Goal: Transaction & Acquisition: Purchase product/service

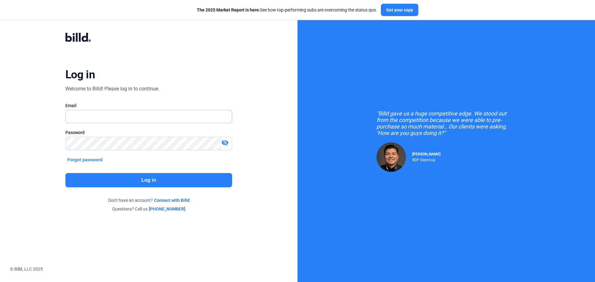
type input "[PERSON_NAME][EMAIL_ADDRESS][DOMAIN_NAME]"
click at [169, 177] on button "Log in" at bounding box center [148, 180] width 167 height 14
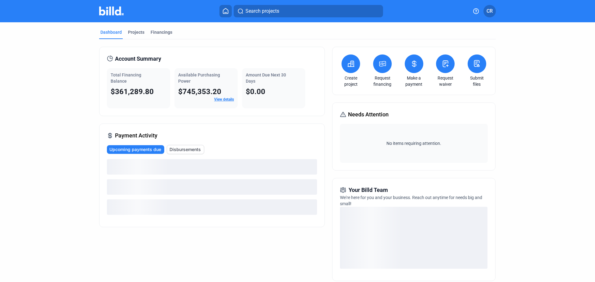
click at [416, 70] on button at bounding box center [414, 64] width 19 height 19
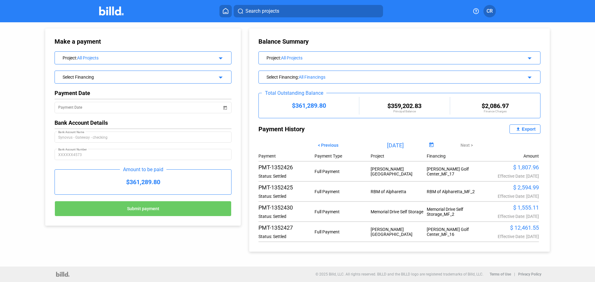
click at [225, 57] on div "Project : All Projects arrow_drop_down" at bounding box center [143, 57] width 176 height 11
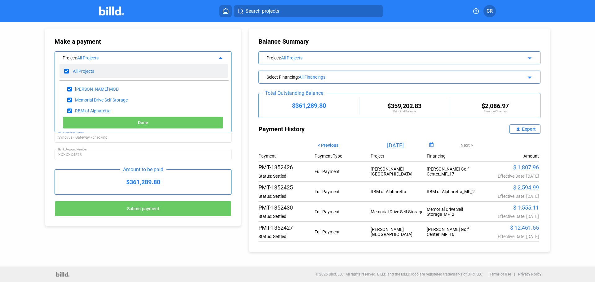
click at [65, 73] on input "checkbox" at bounding box center [66, 71] width 5 height 9
checkbox input "false"
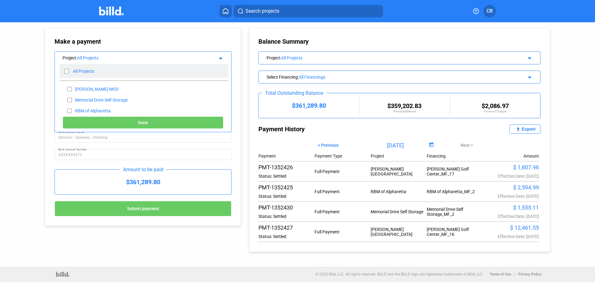
checkbox input "false"
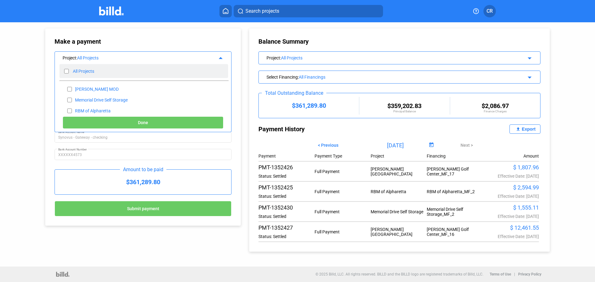
checkbox input "false"
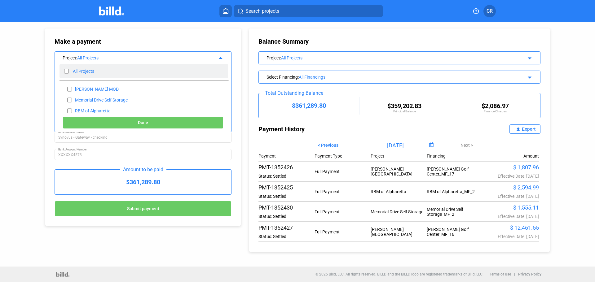
checkbox input "false"
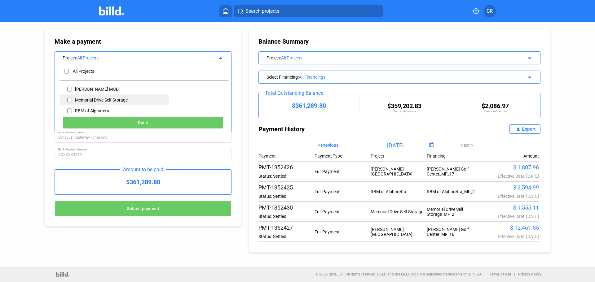
click at [70, 99] on input "checkbox" at bounding box center [69, 100] width 5 height 9
checkbox input "true"
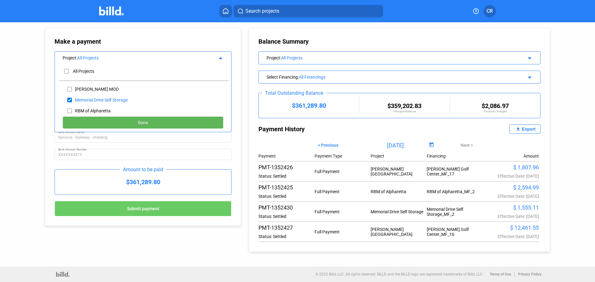
click at [99, 120] on button "Done" at bounding box center [143, 123] width 161 height 12
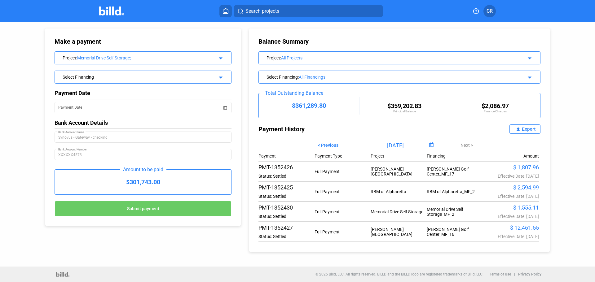
click at [220, 76] on mat-icon "arrow_drop_down" at bounding box center [219, 76] width 7 height 7
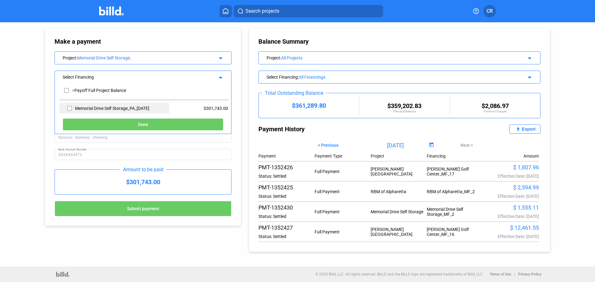
click at [68, 107] on input "checkbox" at bounding box center [69, 108] width 5 height 9
checkbox input "true"
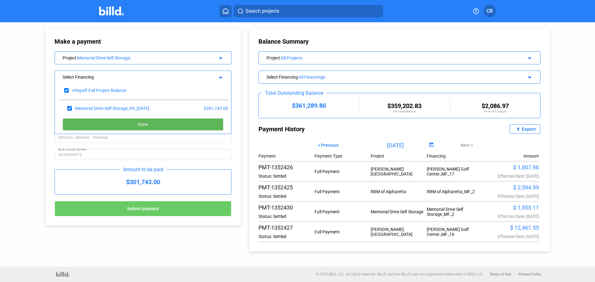
click at [85, 120] on button "Done" at bounding box center [143, 124] width 161 height 12
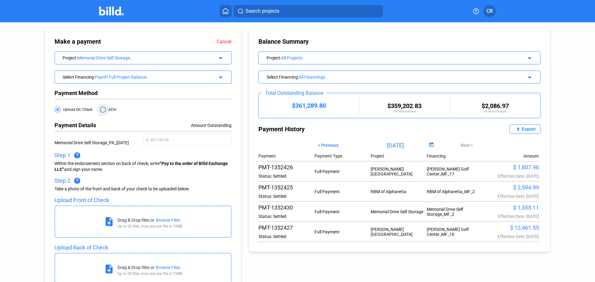
click at [103, 111] on span at bounding box center [103, 110] width 6 height 6
click at [103, 111] on input "ACH" at bounding box center [103, 110] width 6 height 6
radio input "true"
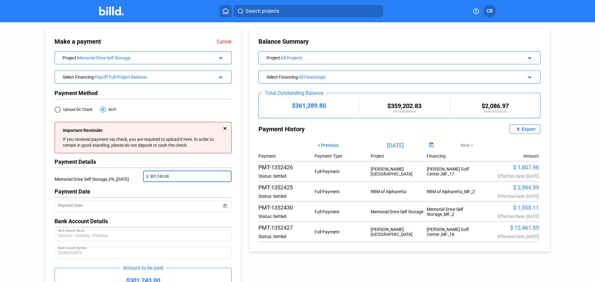
drag, startPoint x: 181, startPoint y: 177, endPoint x: 136, endPoint y: 170, distance: 45.8
click at [142, 173] on div "Memorial Drive Self Storage_PA_[DATE] $ 301,743.00" at bounding box center [143, 180] width 177 height 18
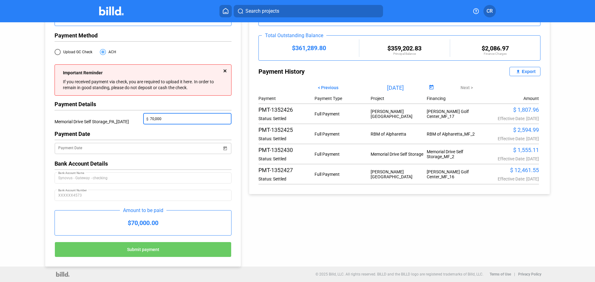
type input "70,000.00"
click at [225, 151] on span "Open calendar" at bounding box center [225, 144] width 15 height 15
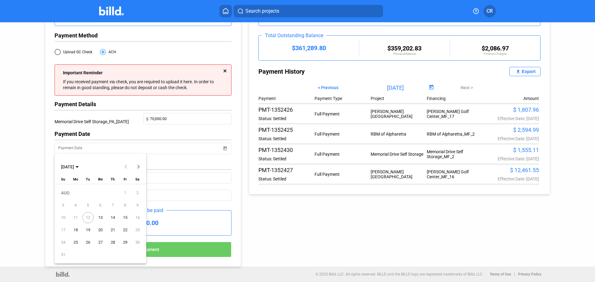
click at [97, 217] on span "13" at bounding box center [100, 217] width 11 height 11
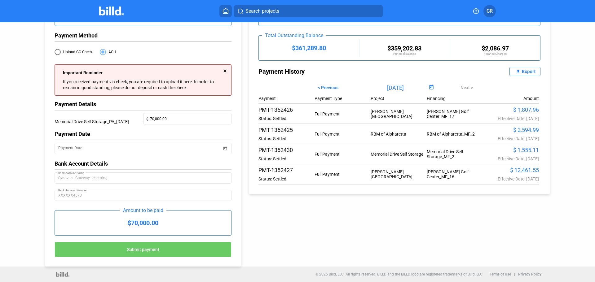
type input "[DATE]"
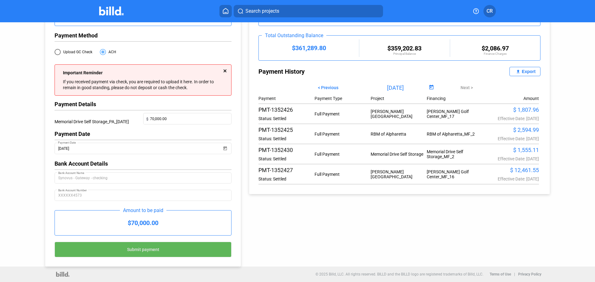
click at [159, 250] on button "Submit payment" at bounding box center [143, 250] width 177 height 16
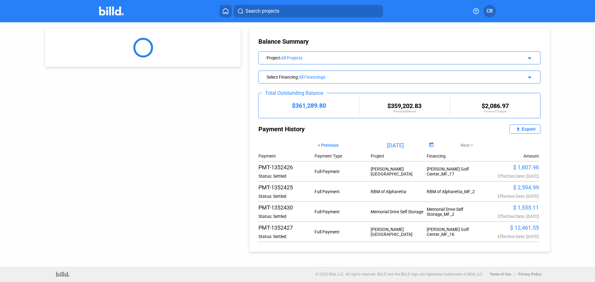
scroll to position [0, 0]
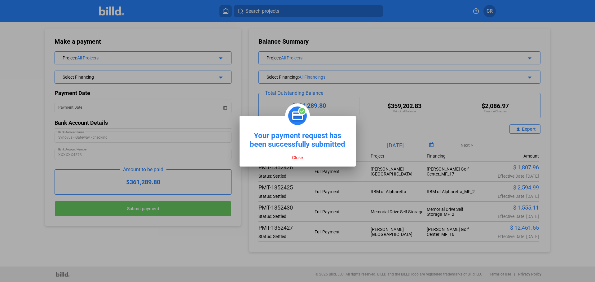
click at [297, 160] on button "Close" at bounding box center [297, 158] width 15 height 6
